Goal: Transaction & Acquisition: Book appointment/travel/reservation

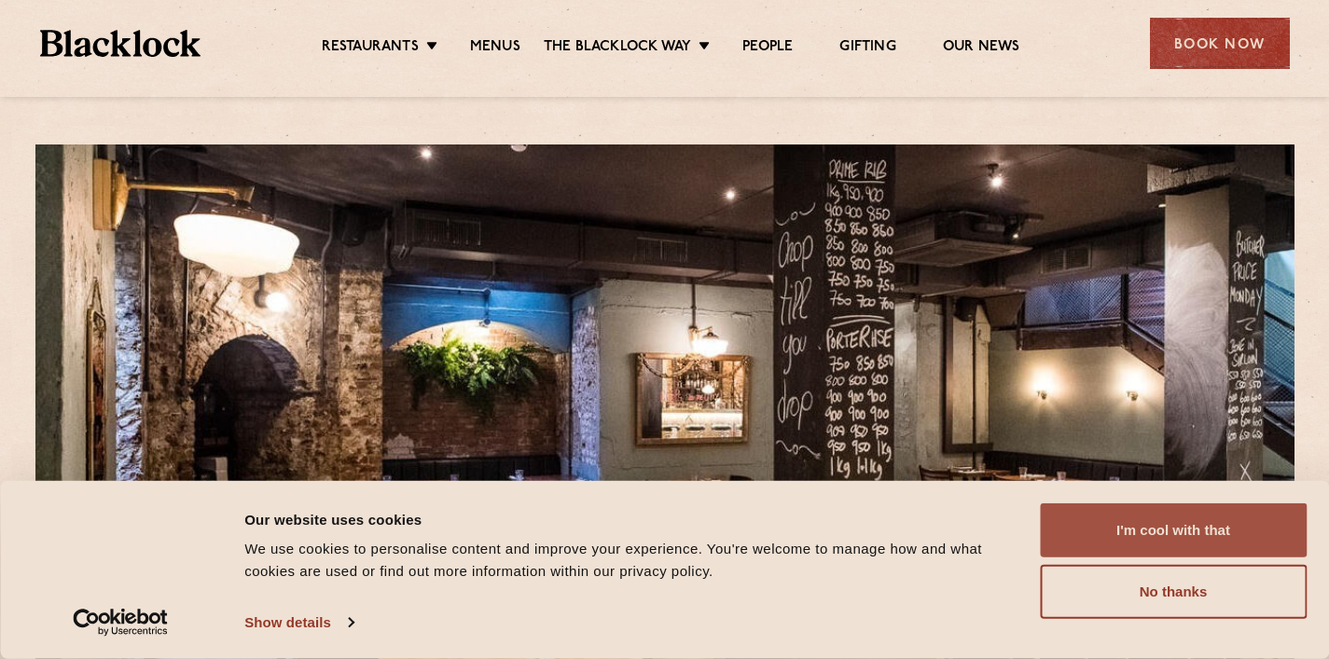
click at [1180, 522] on button "I'm cool with that" at bounding box center [1173, 530] width 267 height 54
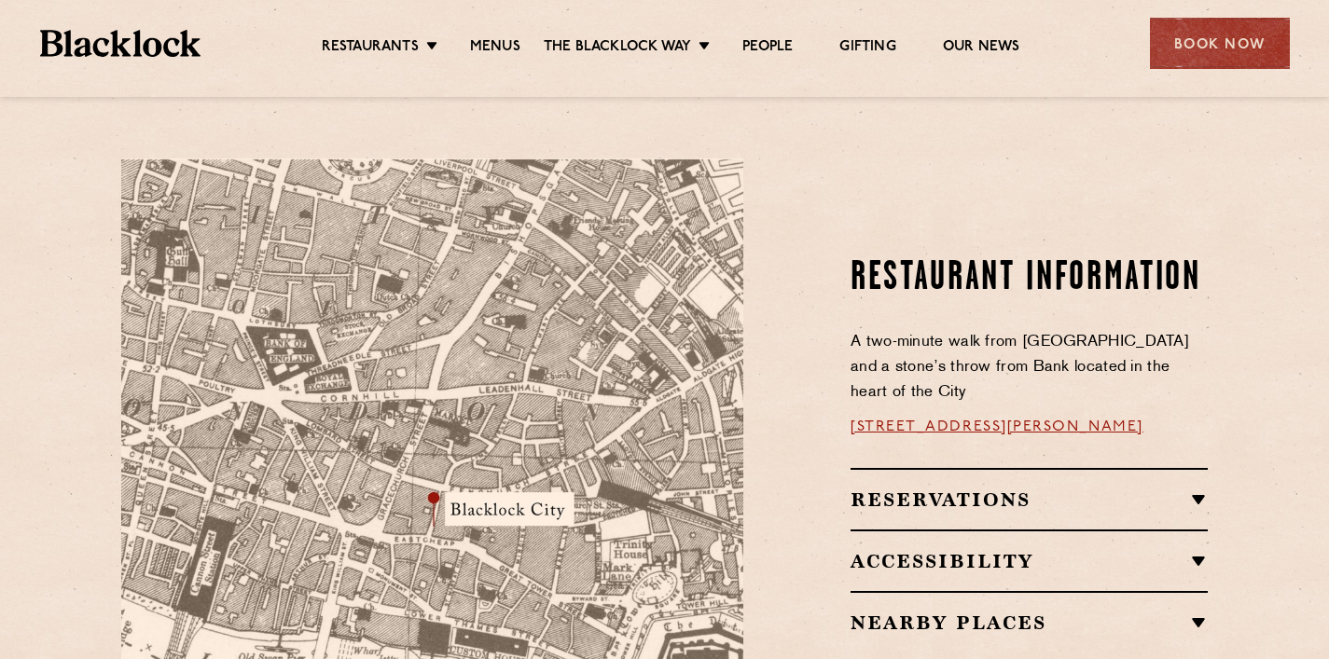
scroll to position [1042, 0]
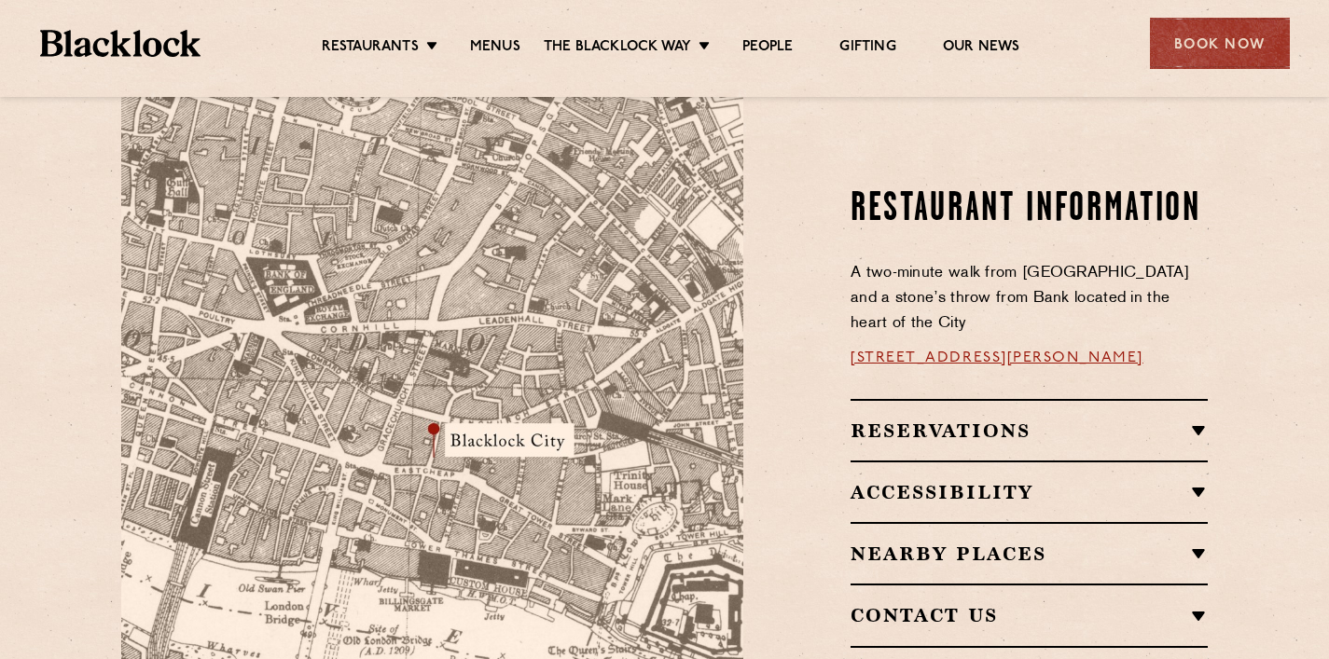
click at [1058, 351] on link "13 Philpot Ln, London EC3M 8AA" at bounding box center [996, 358] width 293 height 15
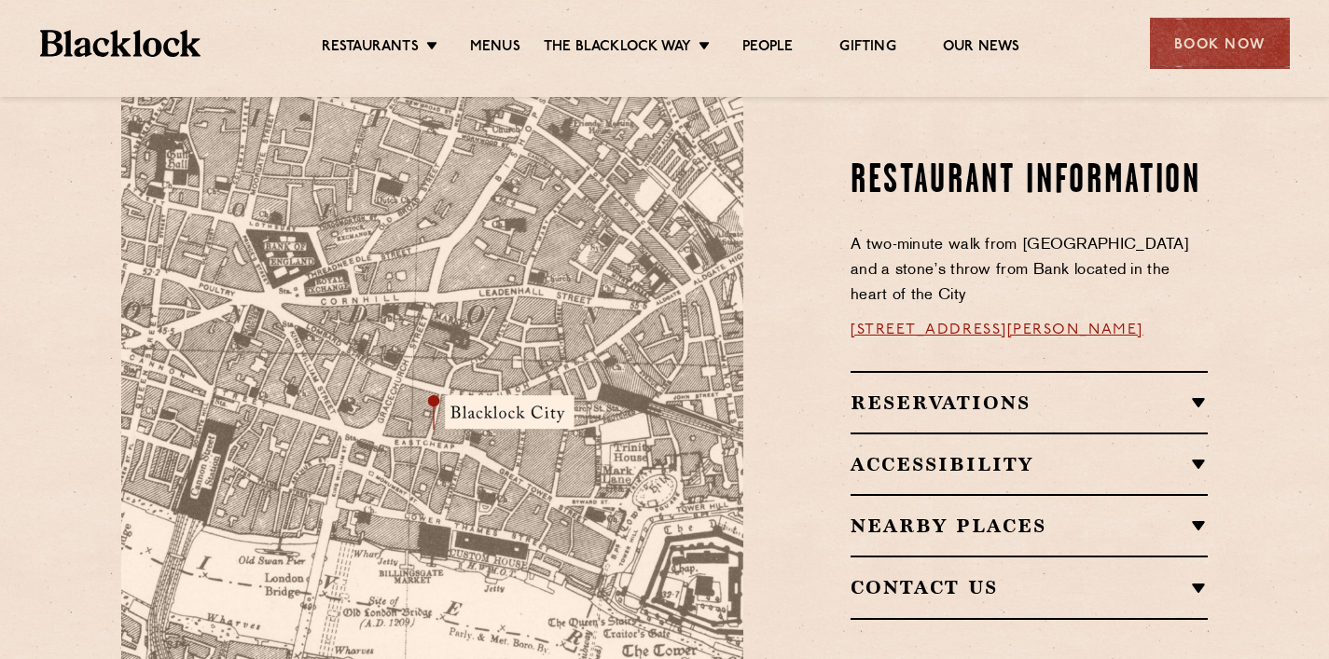
click at [996, 392] on h2 "Reservations" at bounding box center [1028, 403] width 357 height 22
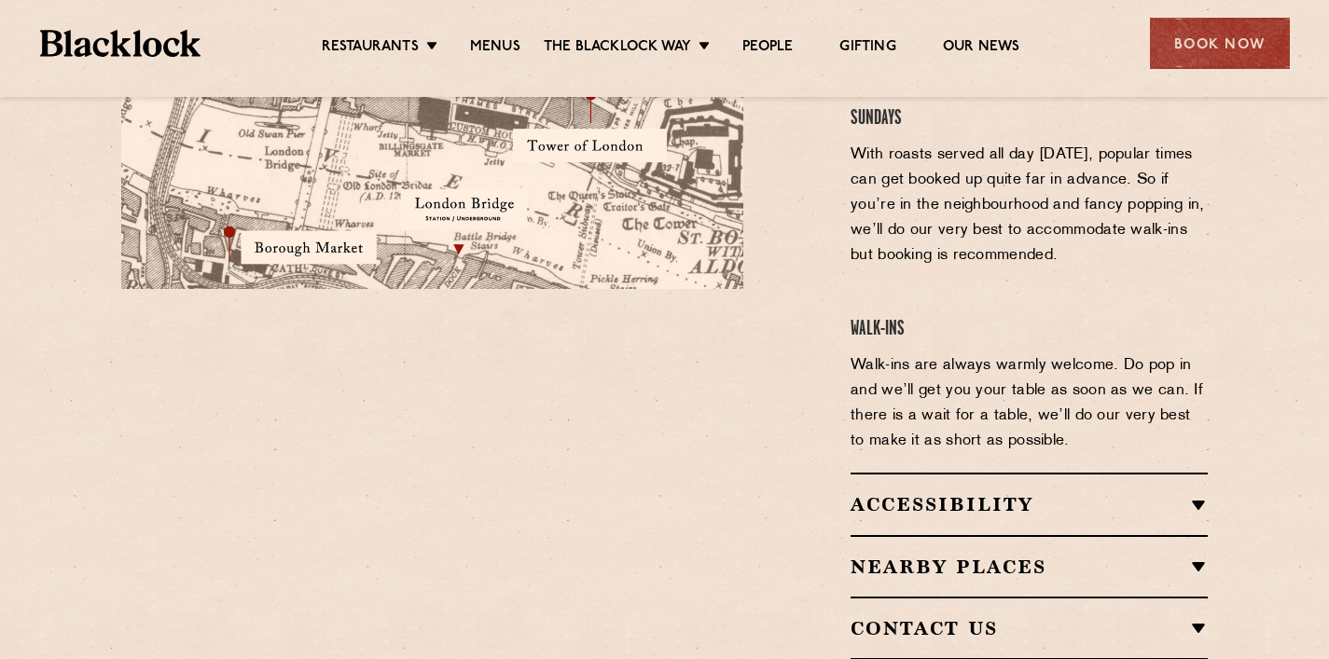
scroll to position [1499, 0]
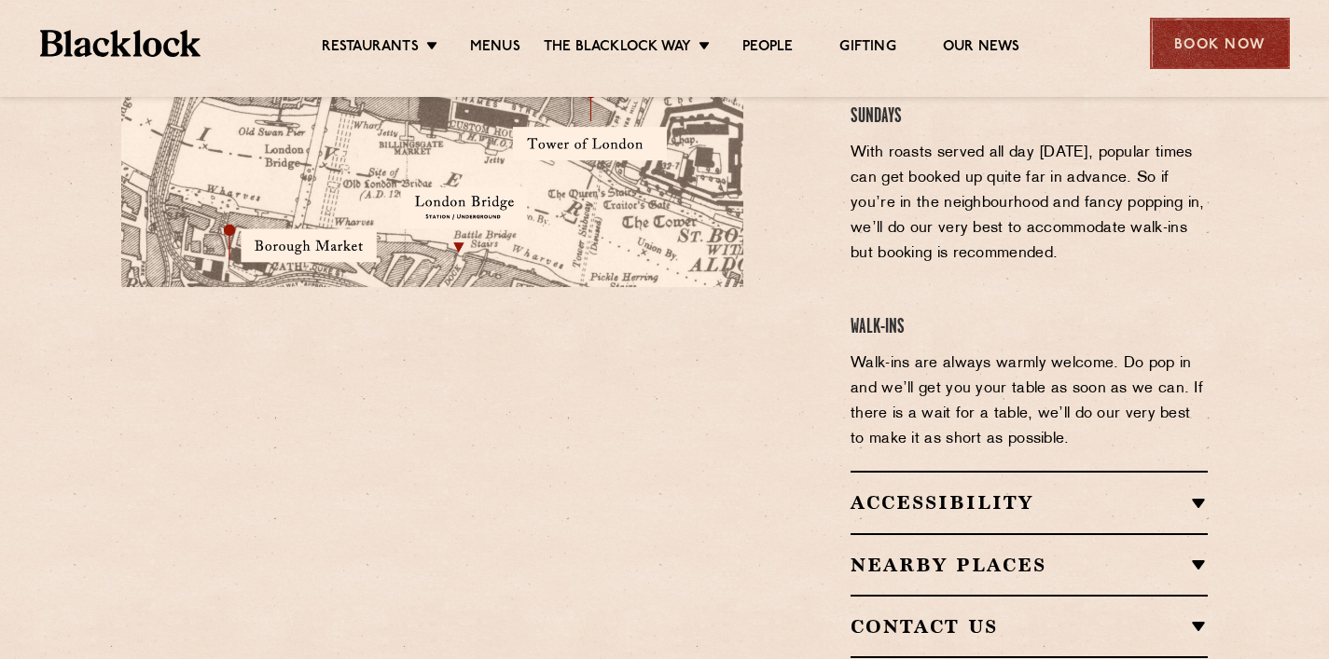
click at [1216, 49] on div "Book Now" at bounding box center [1220, 43] width 140 height 51
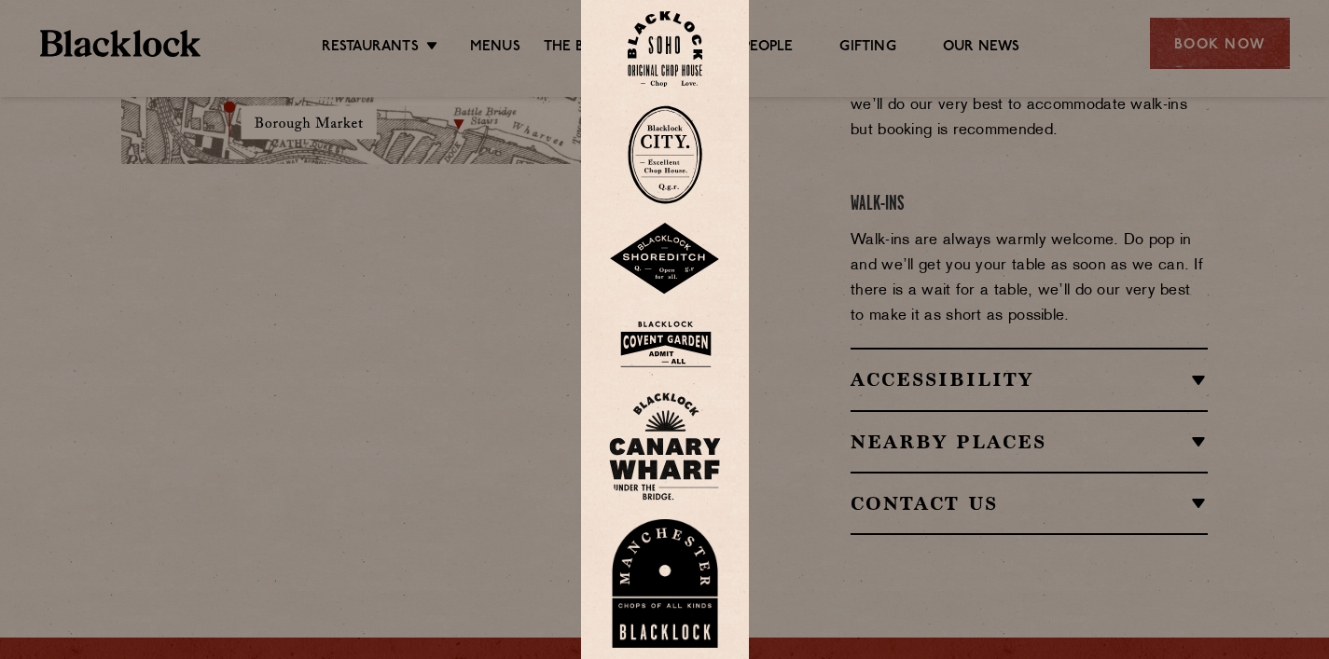
scroll to position [1618, 0]
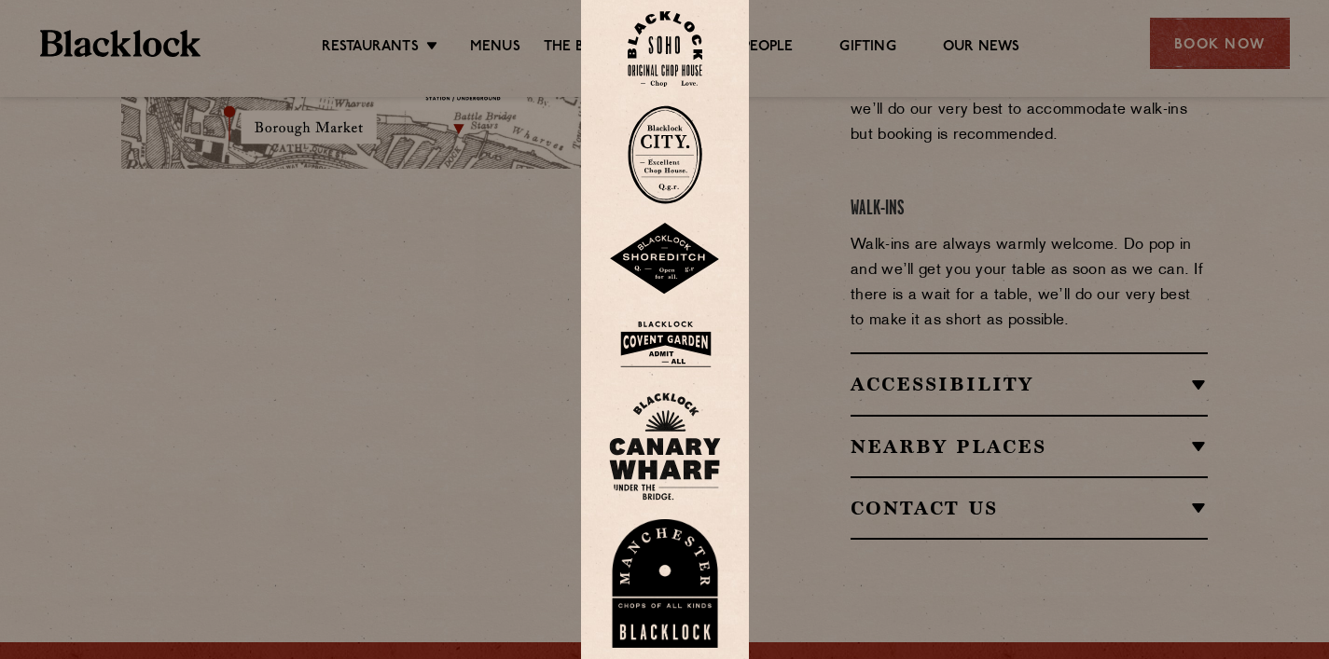
click at [670, 155] on img at bounding box center [664, 154] width 75 height 99
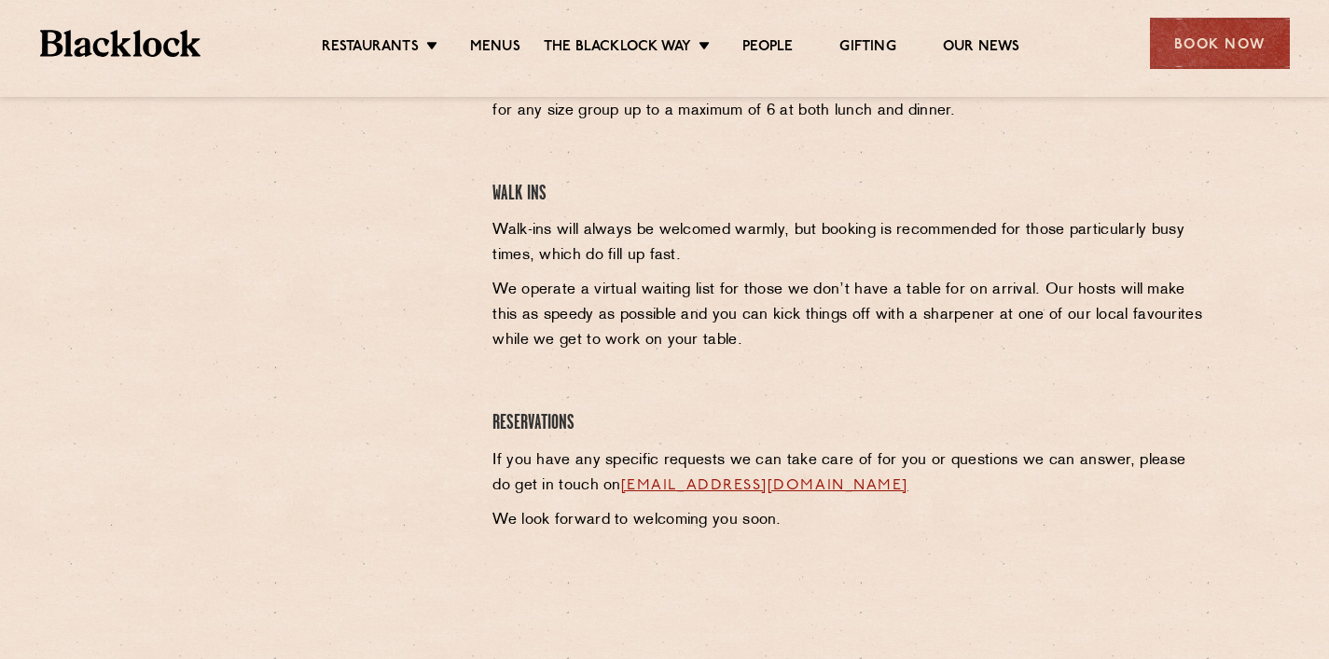
scroll to position [717, 0]
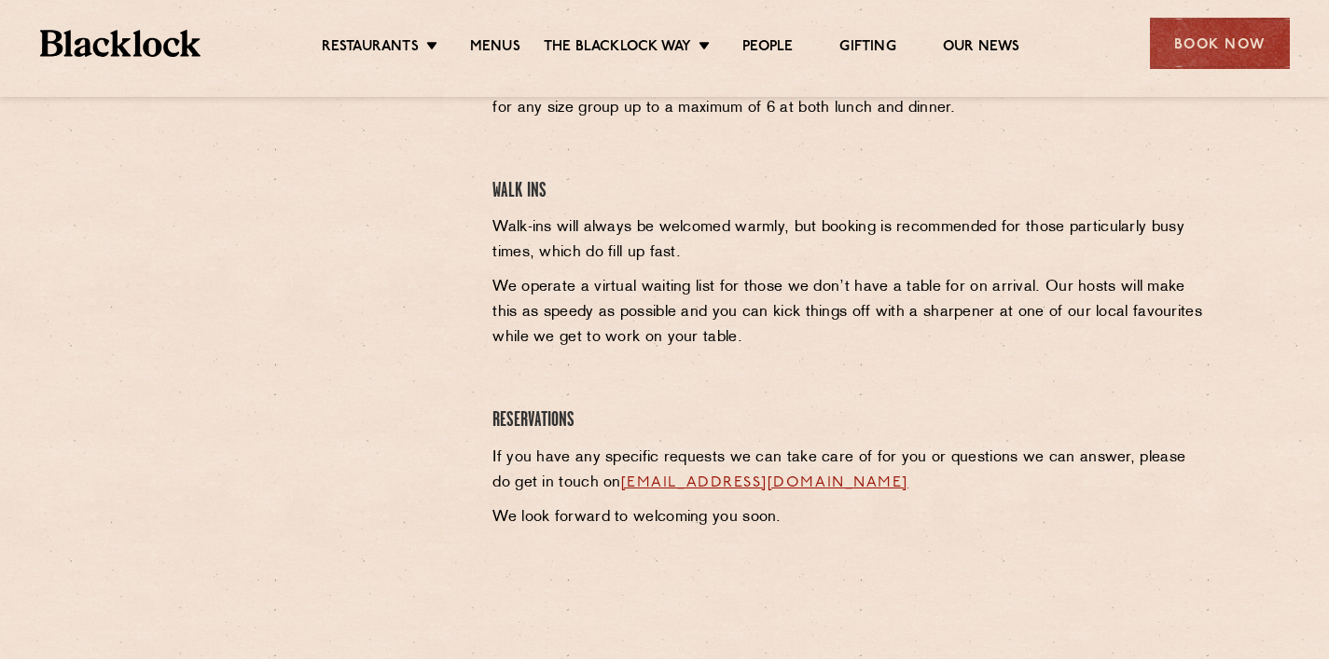
click at [923, 257] on p "Walk-ins will always be welcomed warmly, but booking is recommended for those p…" at bounding box center [849, 240] width 715 height 50
click at [867, 339] on p "We operate a virtual waiting list for those we don’t have a table for on arriva…" at bounding box center [849, 313] width 715 height 76
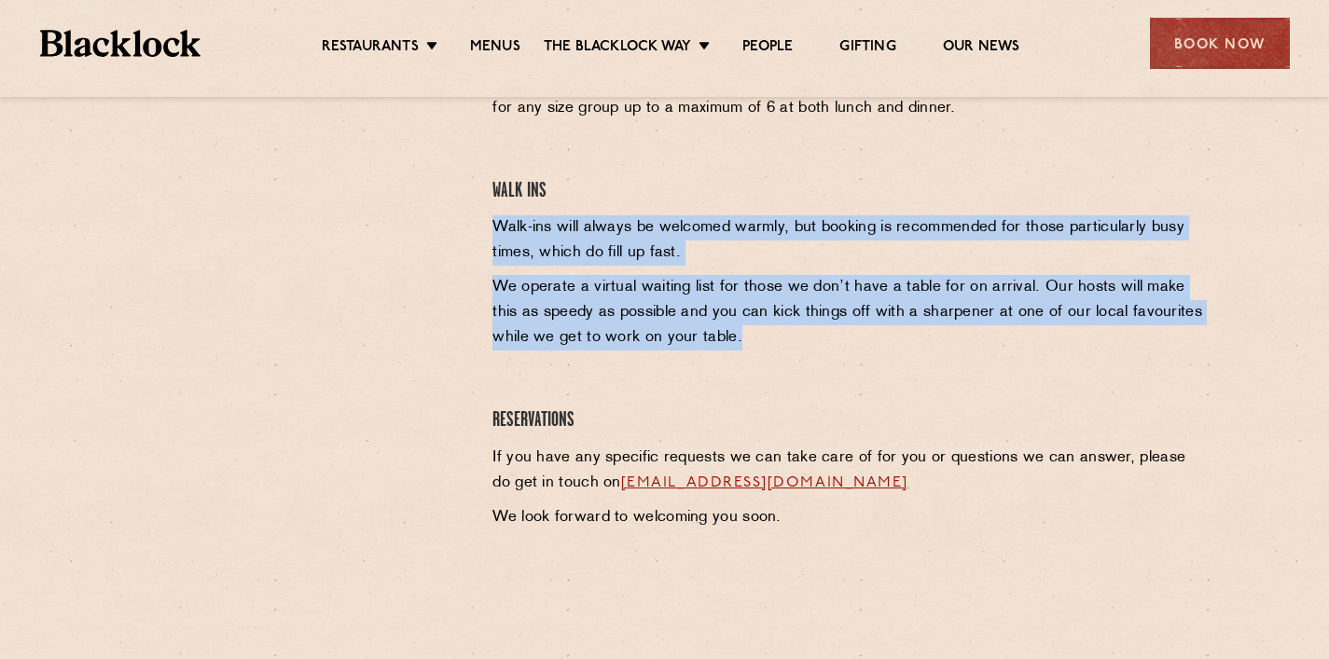
drag, startPoint x: 805, startPoint y: 342, endPoint x: 491, endPoint y: 230, distance: 332.6
click at [491, 230] on div "City Reservations In order to ensure your comfort in the new times we find ours…" at bounding box center [849, 292] width 743 height 564
click at [816, 349] on p "We operate a virtual waiting list for those we don’t have a table for on arriva…" at bounding box center [849, 313] width 715 height 76
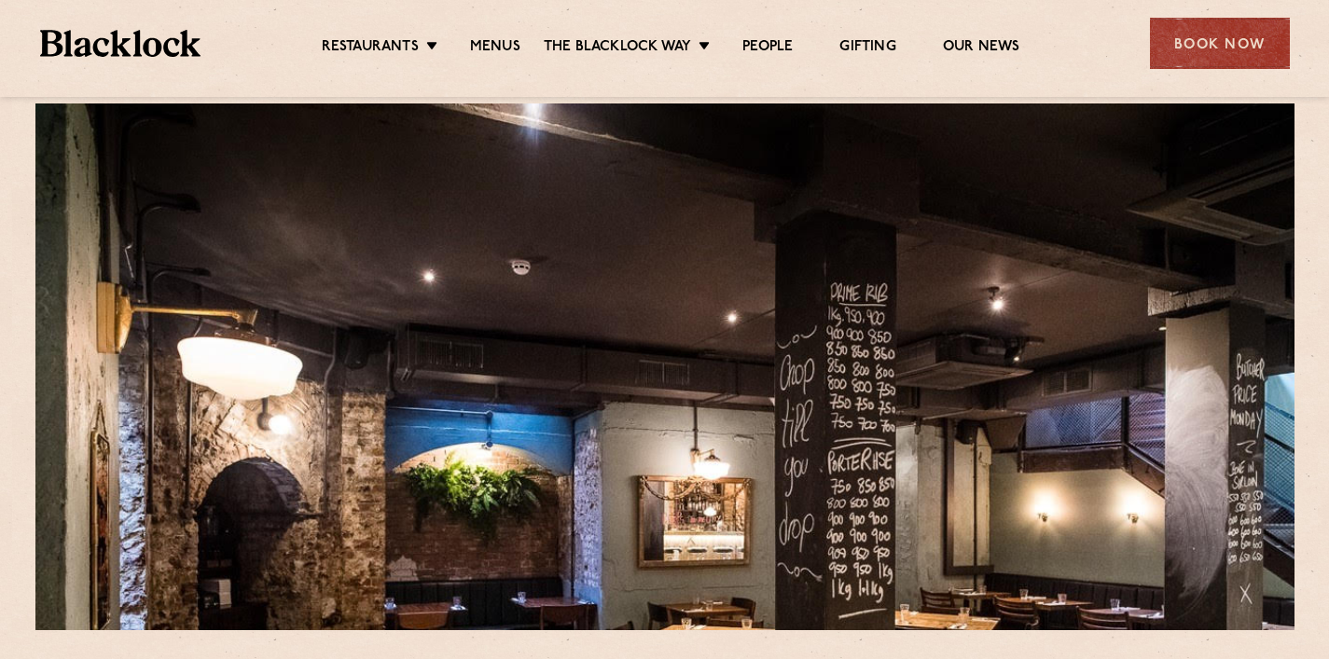
scroll to position [0, 0]
